Goal: Navigation & Orientation: Find specific page/section

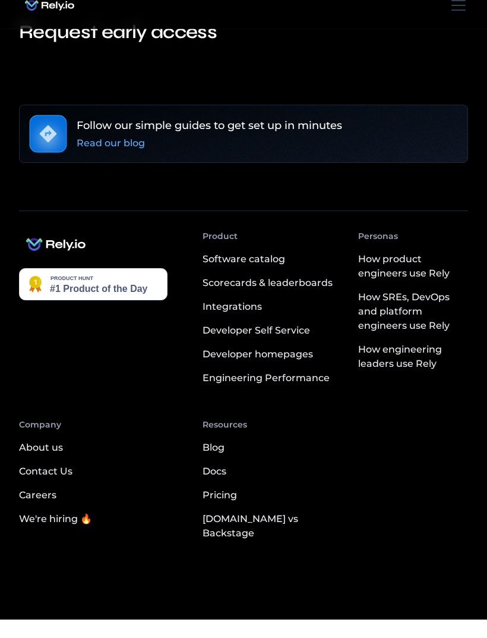
scroll to position [7, 0]
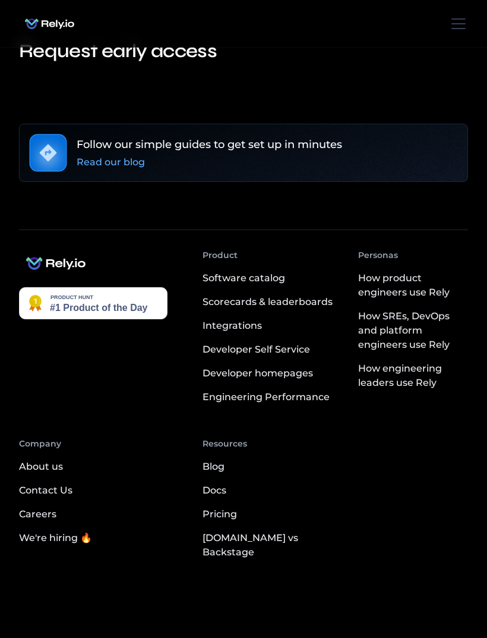
click at [116, 158] on div "Read our blog" at bounding box center [111, 162] width 68 height 14
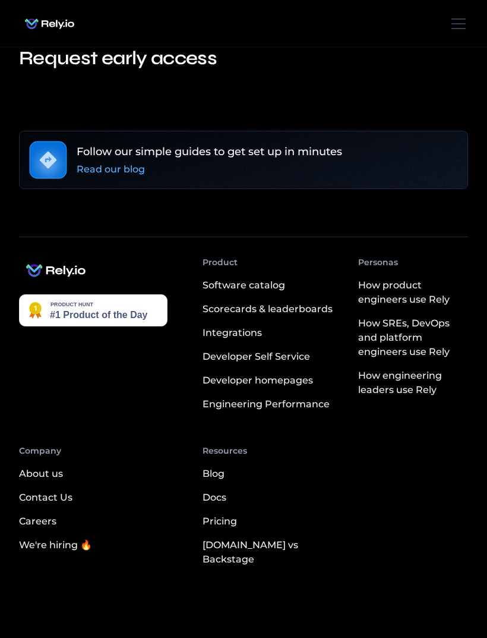
scroll to position [46, 0]
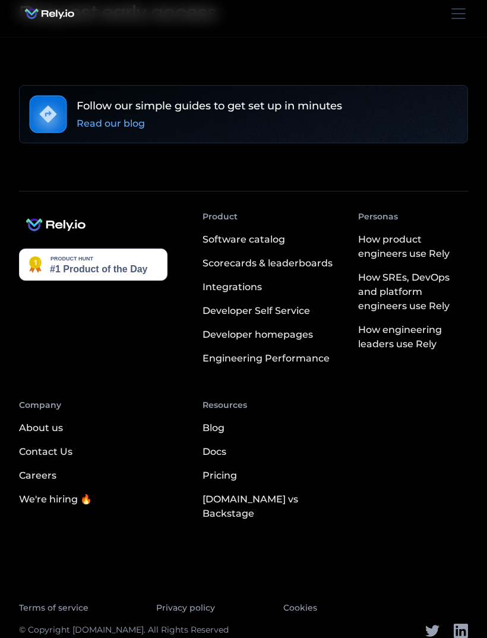
click at [52, 504] on div "We're hiring 🔥" at bounding box center [55, 499] width 73 height 14
click at [57, 502] on div "We're hiring 🔥" at bounding box center [55, 499] width 73 height 14
click at [62, 504] on div "We're hiring 🔥" at bounding box center [55, 499] width 73 height 14
click at [41, 477] on div "Careers" at bounding box center [37, 475] width 37 height 14
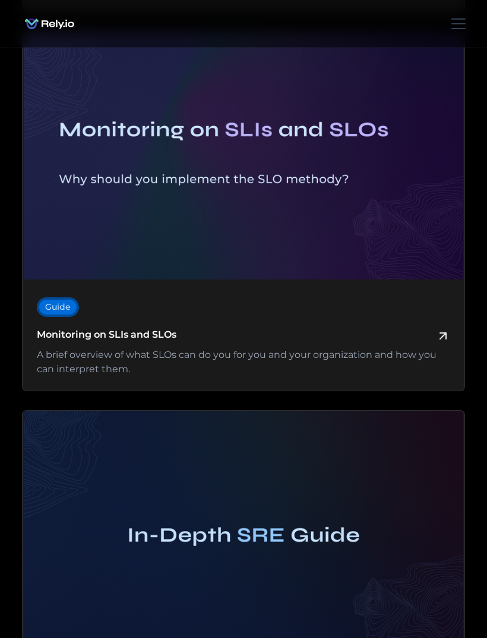
scroll to position [22638, 0]
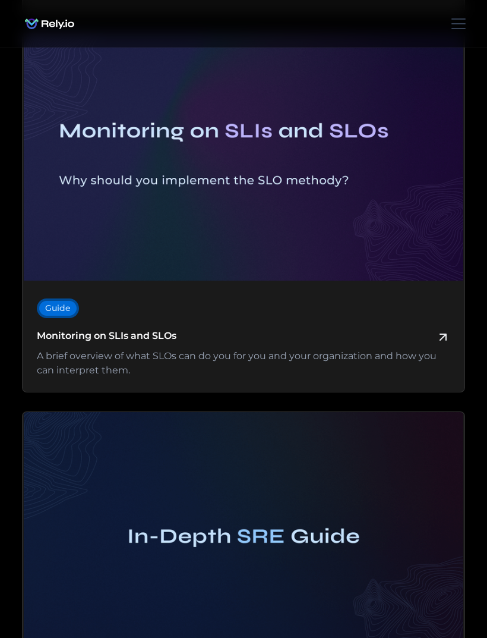
click at [458, 23] on div "menu" at bounding box center [459, 23] width 14 height 1
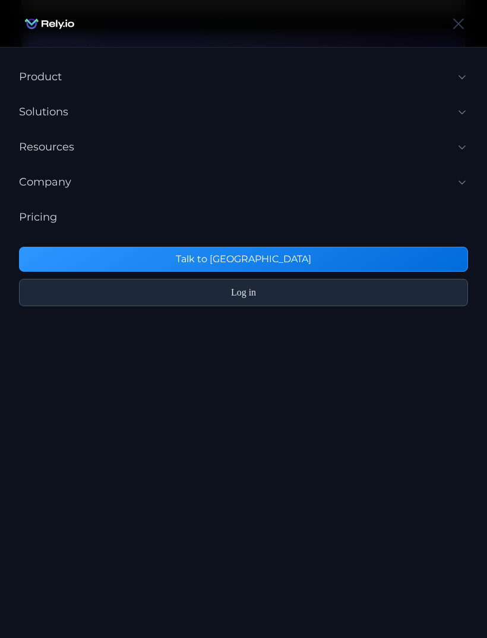
click at [452, 23] on div "menu" at bounding box center [459, 24] width 29 height 29
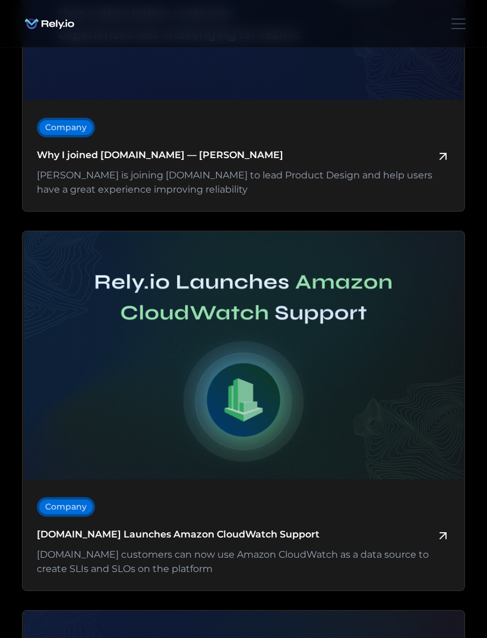
scroll to position [21636, 0]
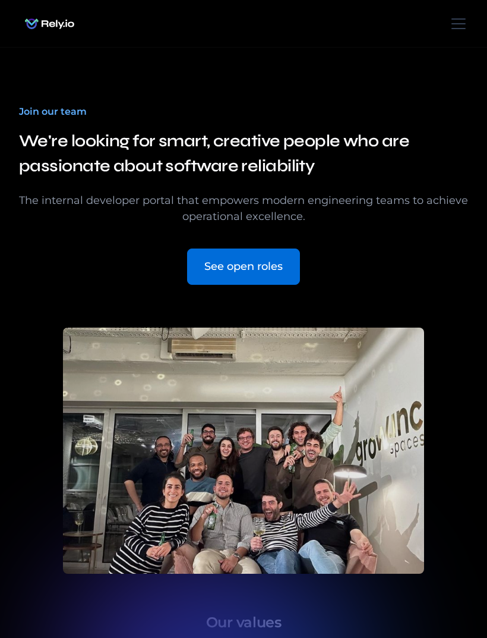
click at [241, 269] on div "See open roles" at bounding box center [243, 267] width 78 height 16
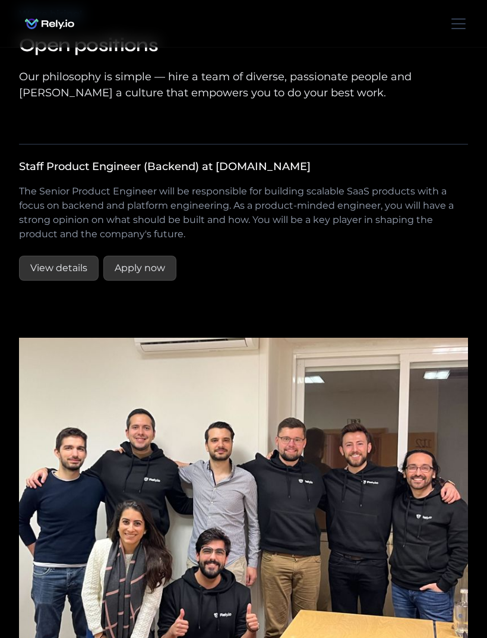
scroll to position [2254, 0]
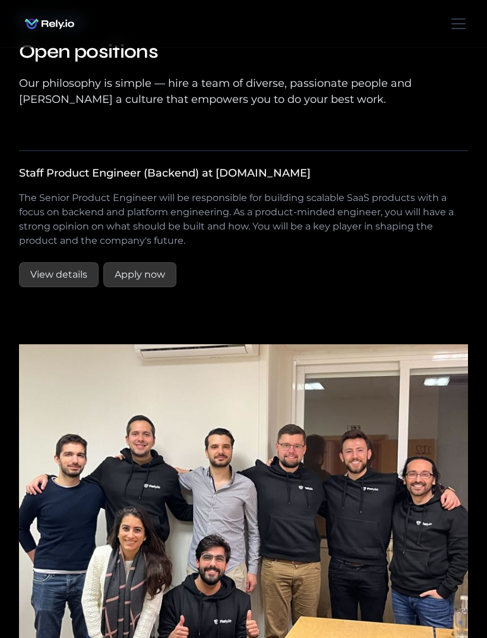
click at [53, 262] on link "View details" at bounding box center [59, 274] width 80 height 25
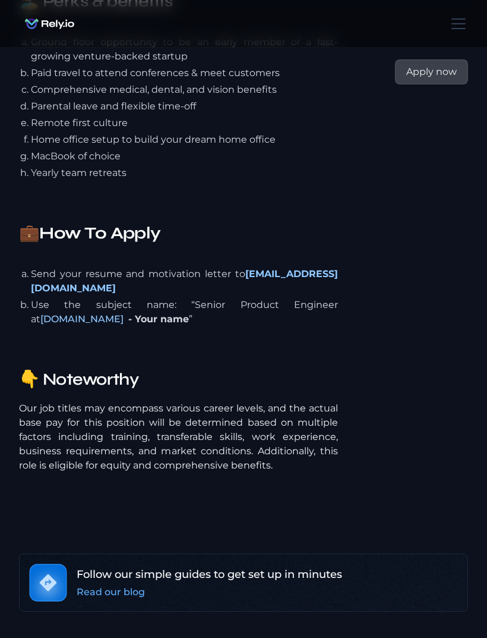
scroll to position [3042, 0]
